Goal: Contribute content: Add original content to the website for others to see

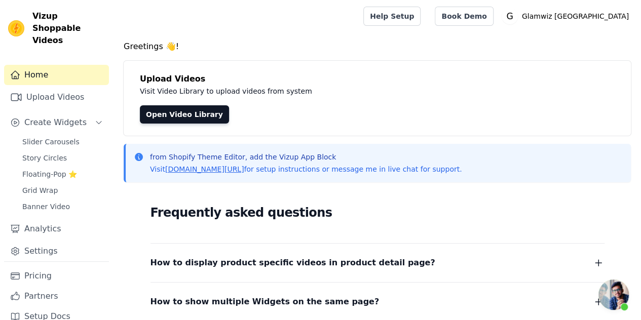
scroll to position [391, 0]
click at [72, 87] on link "Upload Videos" at bounding box center [56, 97] width 105 height 20
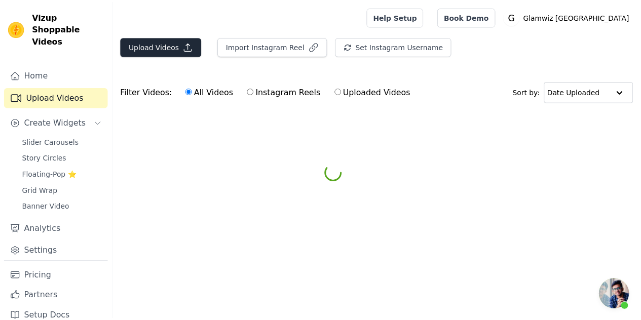
scroll to position [391, 0]
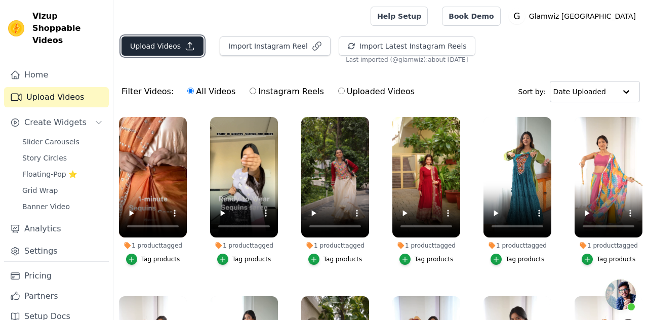
click at [153, 50] on button "Upload Videos" at bounding box center [163, 45] width 82 height 19
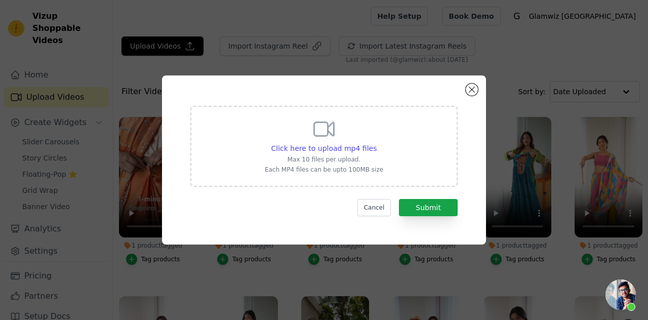
click at [271, 148] on div "Click here to upload mp4 files" at bounding box center [324, 148] width 119 height 10
click at [376, 143] on input "Click here to upload mp4 files Max 10 files per upload. Each MP4 files can be u…" at bounding box center [376, 143] width 1 height 1
click at [326, 147] on span "Click here to upload mp4 files" at bounding box center [324, 148] width 106 height 8
click at [376, 143] on input "Click here to upload mp4 files Max 10 files per upload. Each MP4 files can be u…" at bounding box center [376, 143] width 1 height 1
click at [318, 151] on span "Click here to upload mp4 files" at bounding box center [324, 148] width 106 height 8
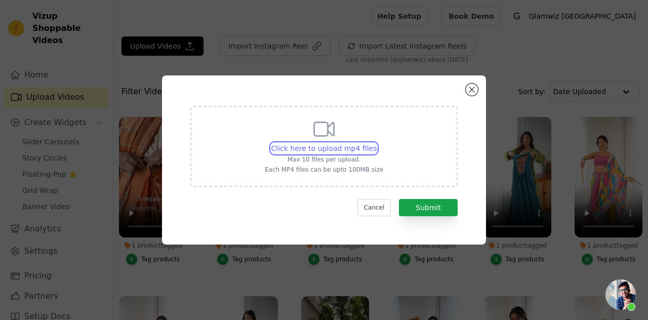
click at [376, 143] on input "Click here to upload mp4 files Max 10 files per upload. Each MP4 files can be u…" at bounding box center [376, 143] width 1 height 1
type input "C:\fakepath\Same saree, different blouses + accessories → two looks._•_Morning …"
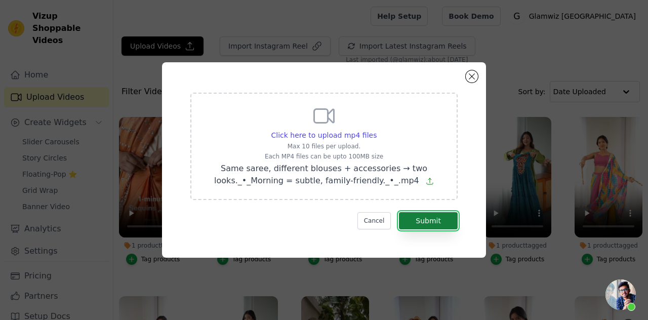
click at [422, 219] on button "Submit" at bounding box center [428, 220] width 59 height 17
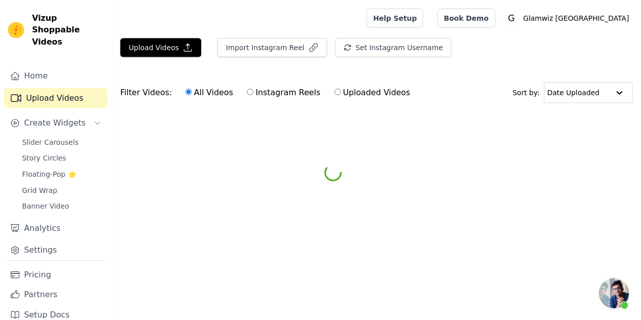
scroll to position [391, 0]
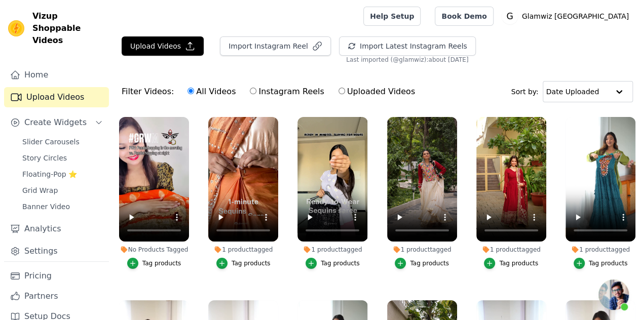
click at [153, 259] on div "Tag products" at bounding box center [161, 263] width 39 height 8
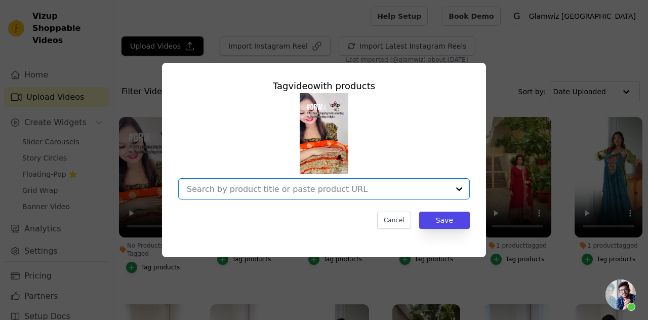
click at [260, 187] on input "No Products Tagged Tag video with products Option undefined, selected. Select i…" at bounding box center [318, 189] width 262 height 10
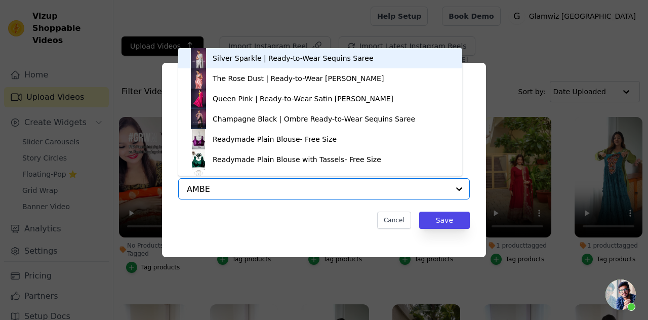
type input "AMBER"
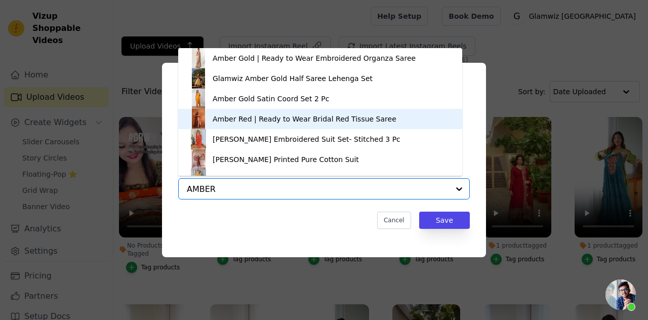
click at [240, 121] on div "Amber Red | Ready to Wear Bridal Red Tissue Saree" at bounding box center [305, 119] width 184 height 10
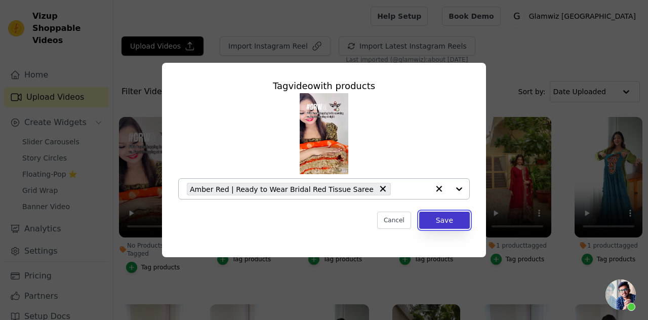
click at [444, 220] on button "Save" at bounding box center [444, 220] width 51 height 17
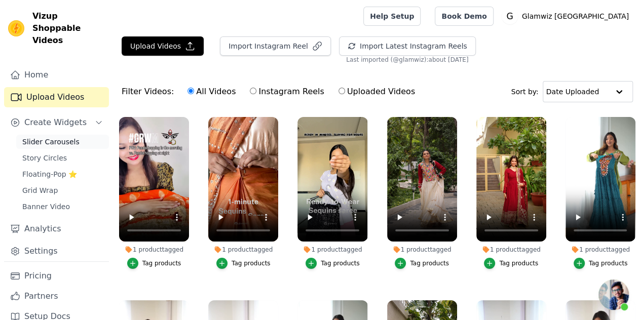
click at [39, 137] on span "Slider Carousels" at bounding box center [50, 142] width 57 height 10
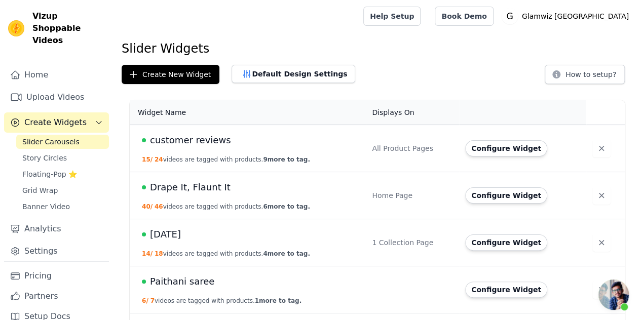
click at [297, 148] on td "customer reviews 15 / 24 videos are tagged with products. 9 more to tag." at bounding box center [248, 148] width 236 height 47
click at [180, 143] on span "customer reviews" at bounding box center [190, 140] width 81 height 14
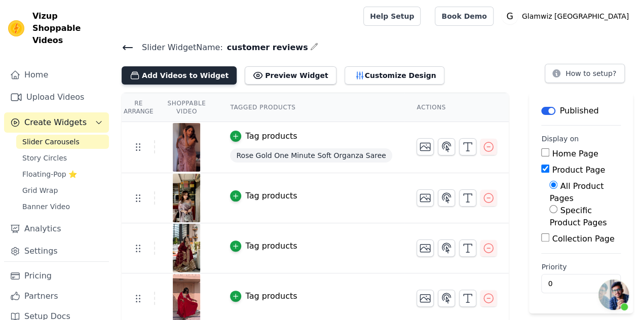
click at [181, 69] on button "Add Videos to Widget" at bounding box center [179, 75] width 115 height 18
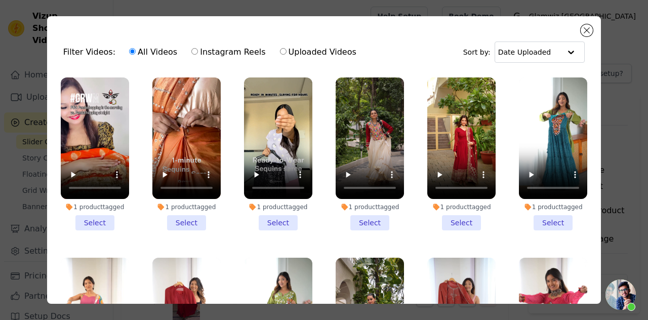
click at [104, 229] on div "1 product tagged Select" at bounding box center [95, 154] width 80 height 164
click at [102, 225] on li "1 product tagged Select" at bounding box center [95, 153] width 68 height 153
click at [0, 0] on input "1 product tagged Select" at bounding box center [0, 0] width 0 height 0
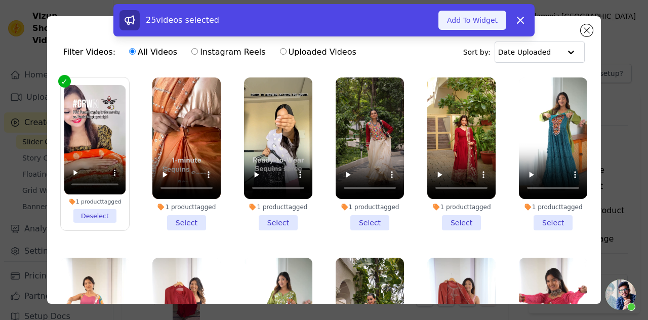
click at [473, 25] on button "Add To Widget" at bounding box center [473, 20] width 68 height 19
